Goal: Task Accomplishment & Management: Use online tool/utility

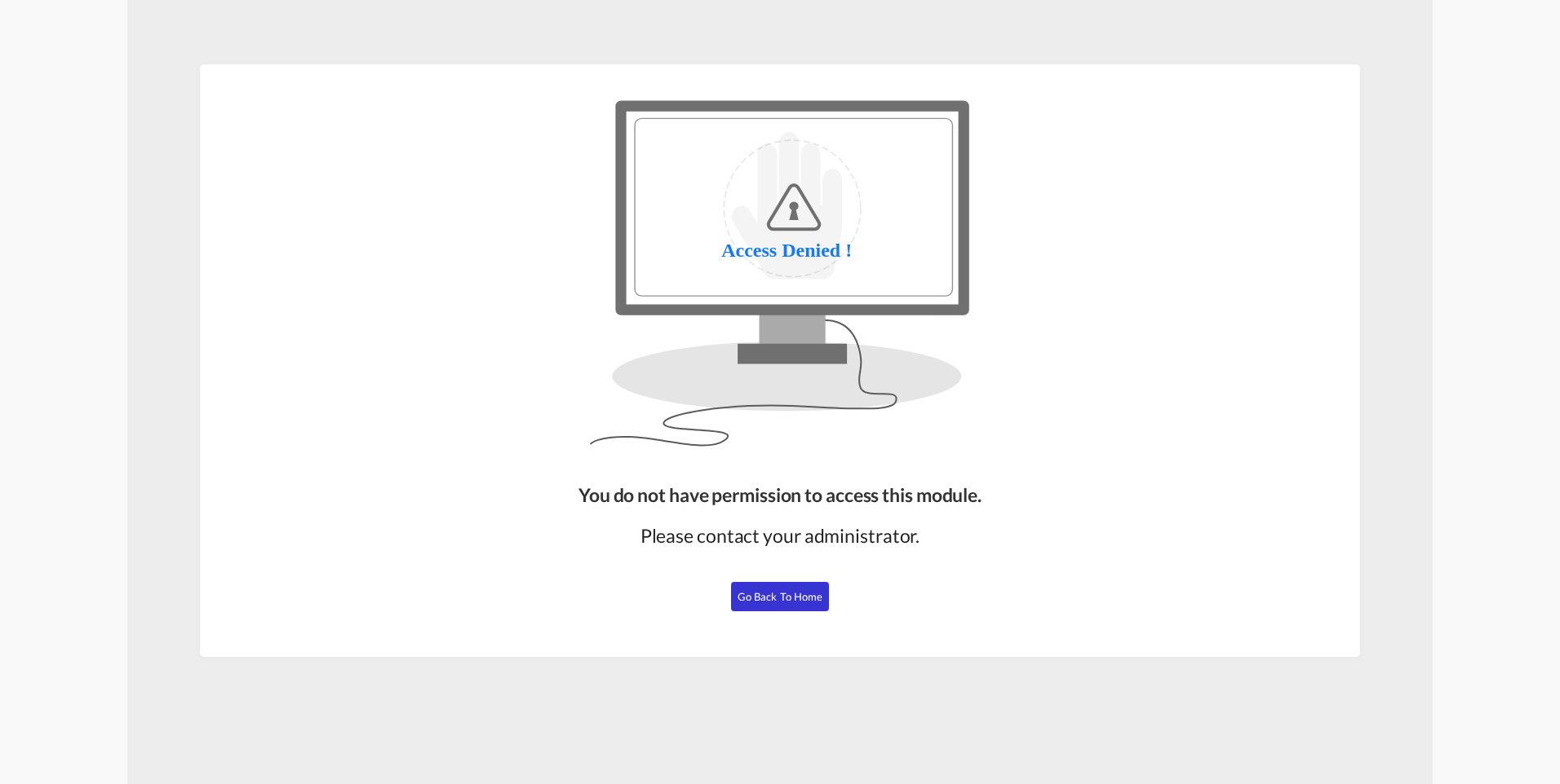
click at [793, 596] on span "Go Back to Home" at bounding box center [780, 596] width 86 height 13
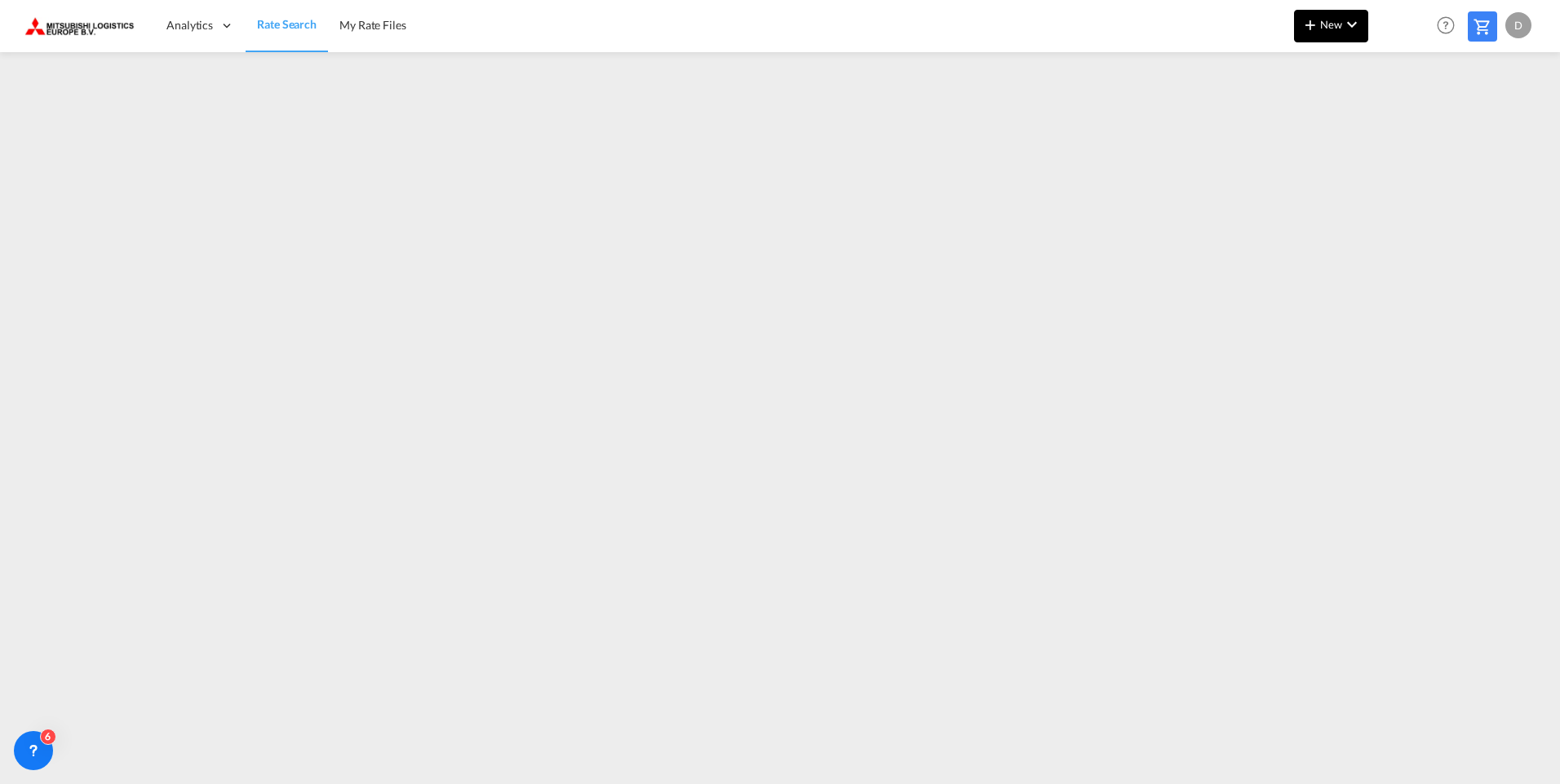
click at [1345, 28] on md-icon "icon-chevron-down" at bounding box center [1352, 25] width 20 height 19
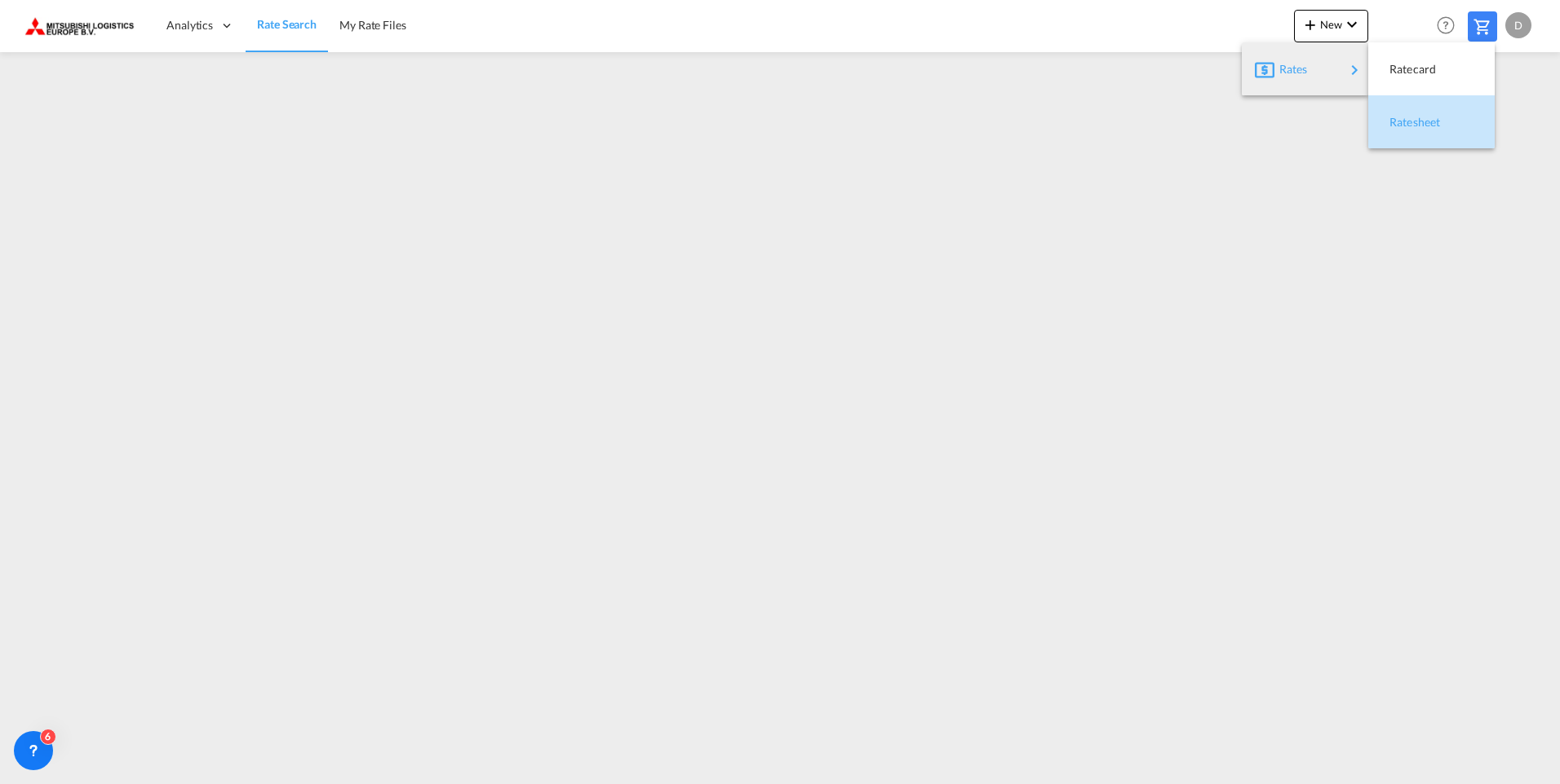
click at [1408, 123] on span "Ratesheet" at bounding box center [1398, 122] width 18 height 33
